Goal: Task Accomplishment & Management: Manage account settings

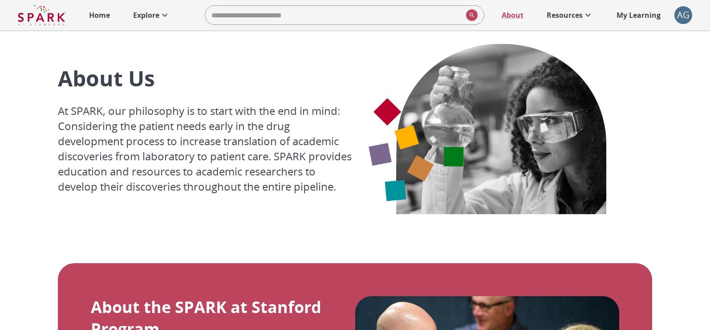
click at [155, 12] on p "Explore" at bounding box center [146, 15] width 26 height 11
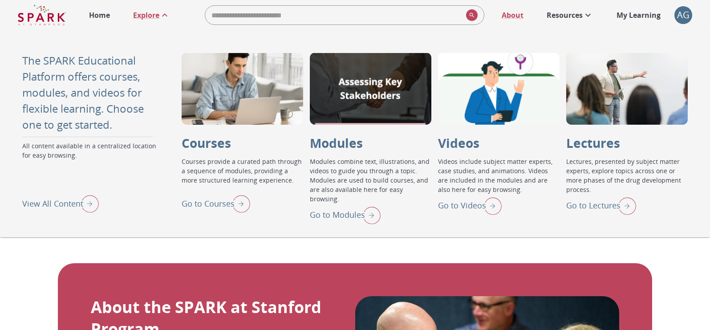
click at [576, 206] on p "Go to Lectures" at bounding box center [593, 205] width 54 height 12
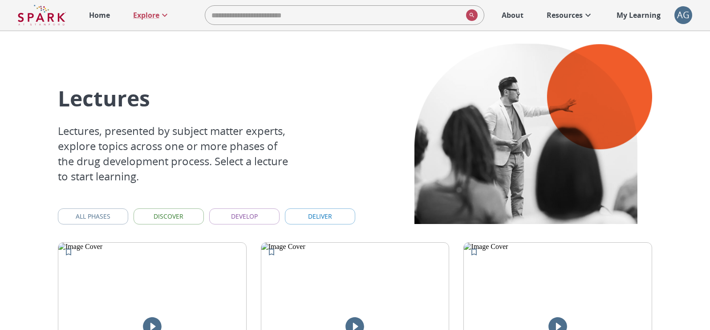
click at [685, 19] on div "AG" at bounding box center [683, 15] width 18 height 18
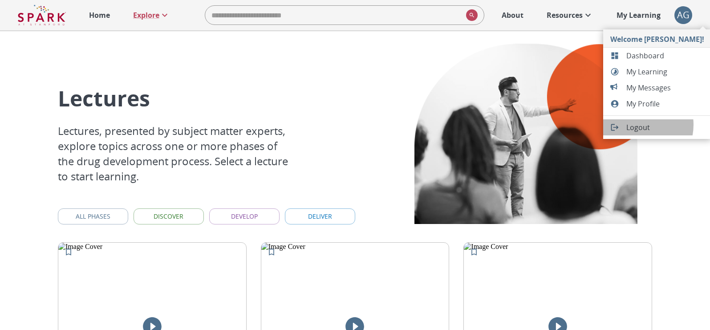
click at [634, 125] on span "Logout" at bounding box center [665, 127] width 78 height 11
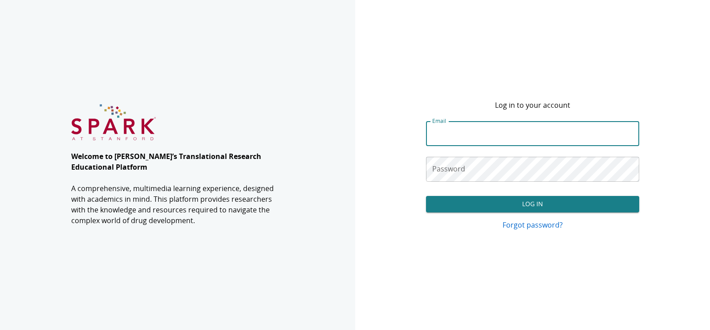
click at [452, 136] on input "Email" at bounding box center [532, 133] width 213 height 25
type input "**********"
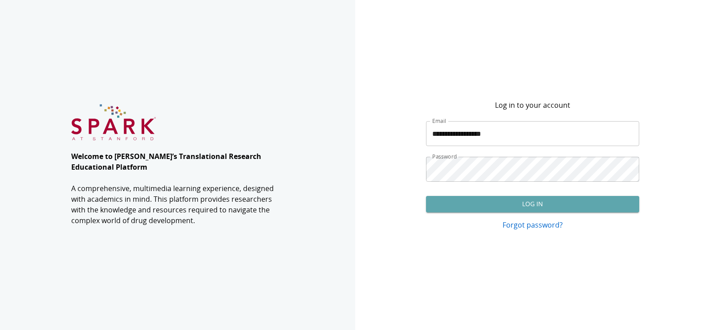
click at [499, 206] on button "Log In" at bounding box center [532, 204] width 213 height 16
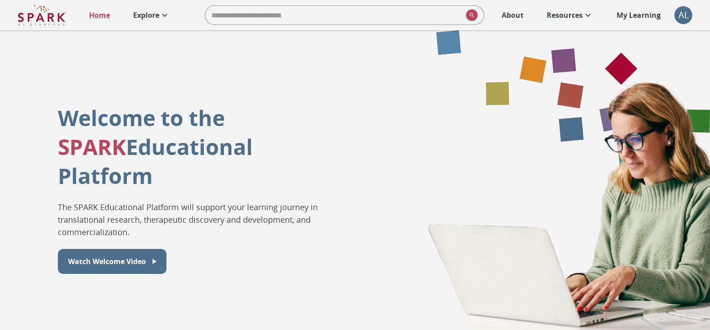
click at [153, 15] on p "Explore" at bounding box center [146, 15] width 26 height 11
click at [158, 13] on p "Explore" at bounding box center [146, 15] width 26 height 11
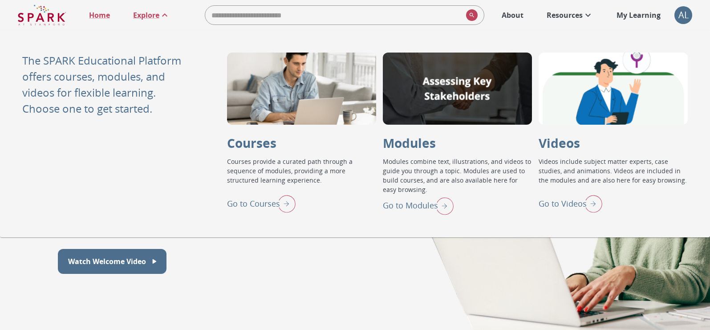
click at [352, 260] on div "Welcome to the SPARK Educational Platform The SPARK Educational Platform will s…" at bounding box center [355, 188] width 710 height 316
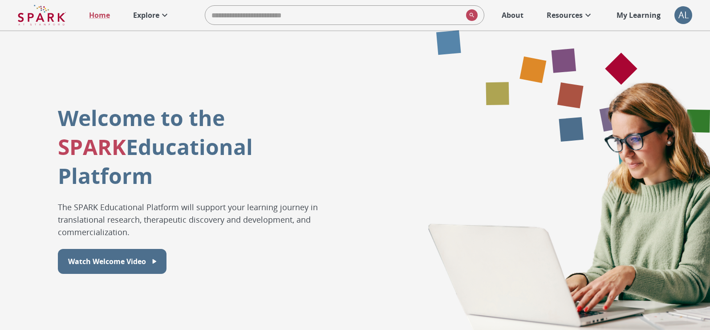
click at [653, 13] on p "My Learning" at bounding box center [638, 15] width 44 height 11
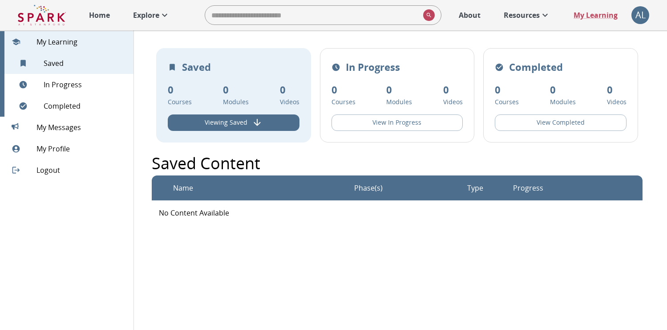
click at [56, 18] on img at bounding box center [42, 14] width 48 height 21
